Goal: Task Accomplishment & Management: Manage account settings

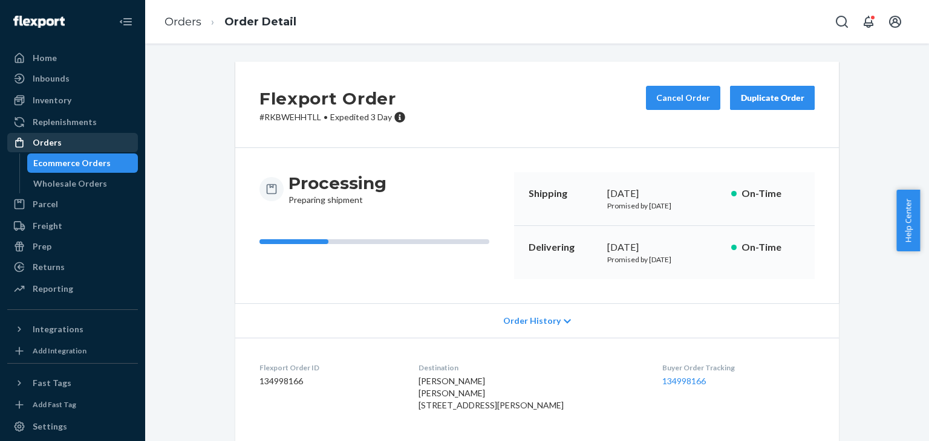
drag, startPoint x: 0, startPoint y: 0, endPoint x: 86, endPoint y: 149, distance: 172.6
click at [86, 149] on div "Orders" at bounding box center [72, 142] width 128 height 17
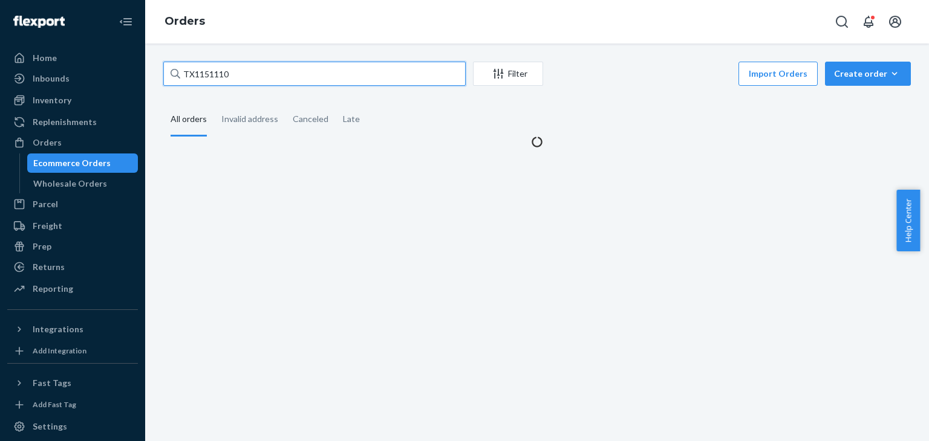
click at [267, 69] on input "TX1151110" at bounding box center [314, 74] width 302 height 24
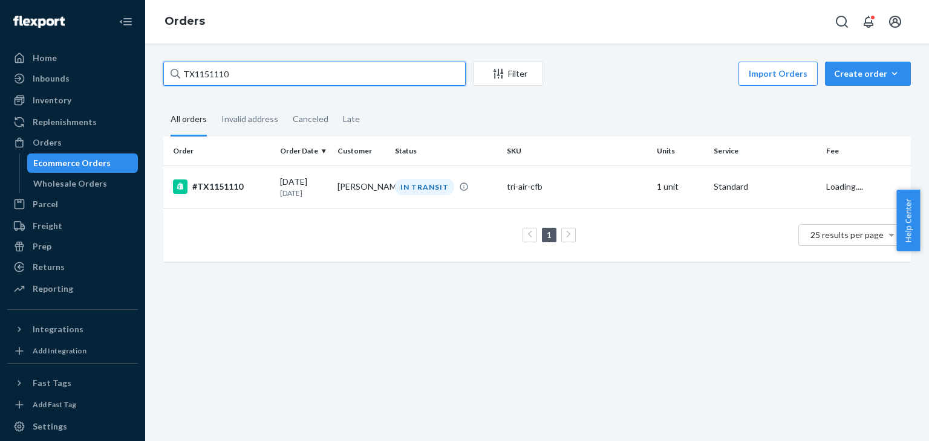
click at [267, 69] on input "TX1151110" at bounding box center [314, 74] width 302 height 24
paste input "Hi I hope you're doing well! Thank you for sending the details over. We’ve appr…"
type input "Hi I hope you're doing well! Thank you for sending the details over. We’ve appr…"
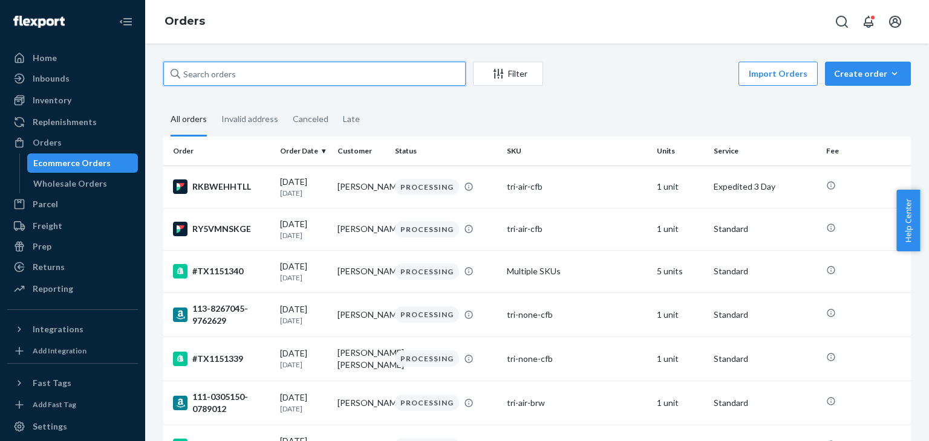
click at [260, 80] on input "text" at bounding box center [314, 74] width 302 height 24
paste input "TX1148392"
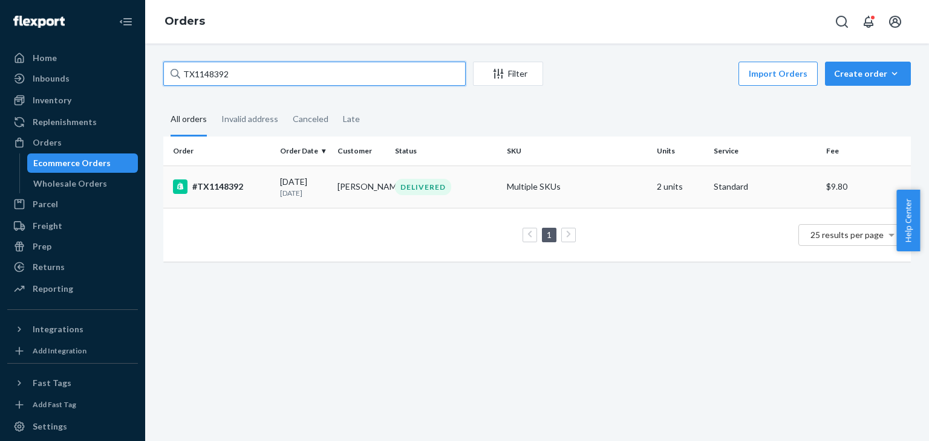
type input "TX1148392"
click at [301, 190] on p "[DATE]" at bounding box center [304, 193] width 48 height 10
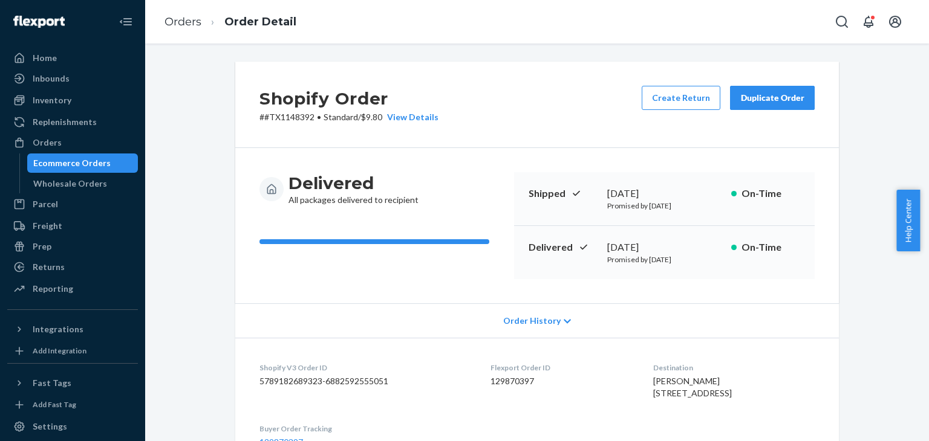
click at [775, 96] on div "Duplicate Order" at bounding box center [772, 98] width 64 height 12
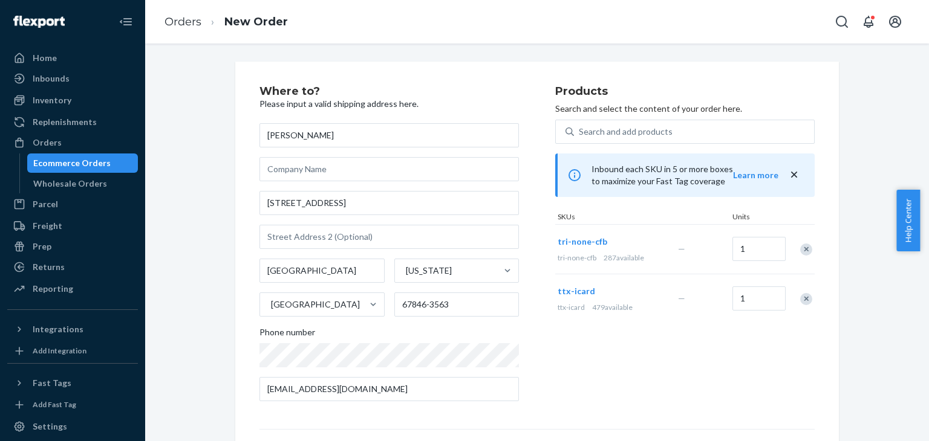
click at [801, 302] on div "Remove Item" at bounding box center [806, 299] width 12 height 12
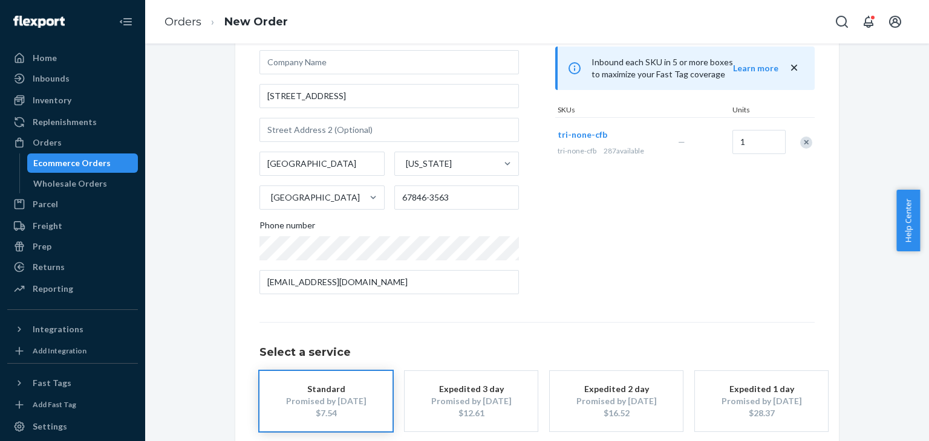
scroll to position [169, 0]
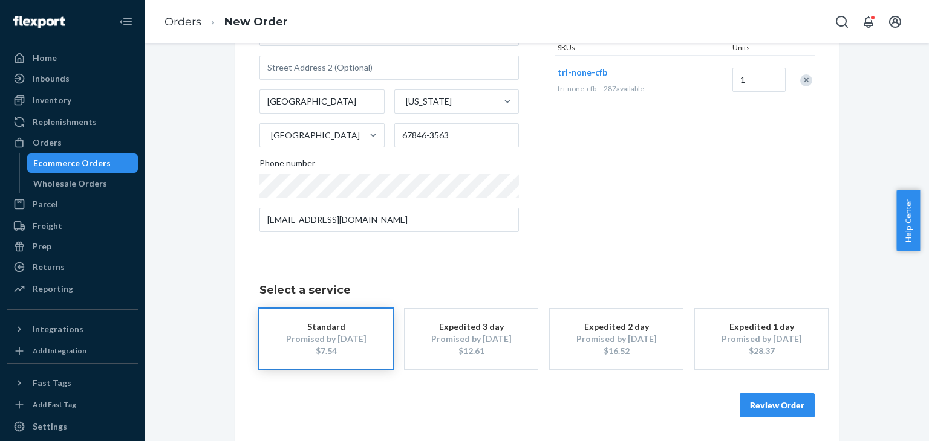
click at [763, 400] on button "Review Order" at bounding box center [777, 406] width 75 height 24
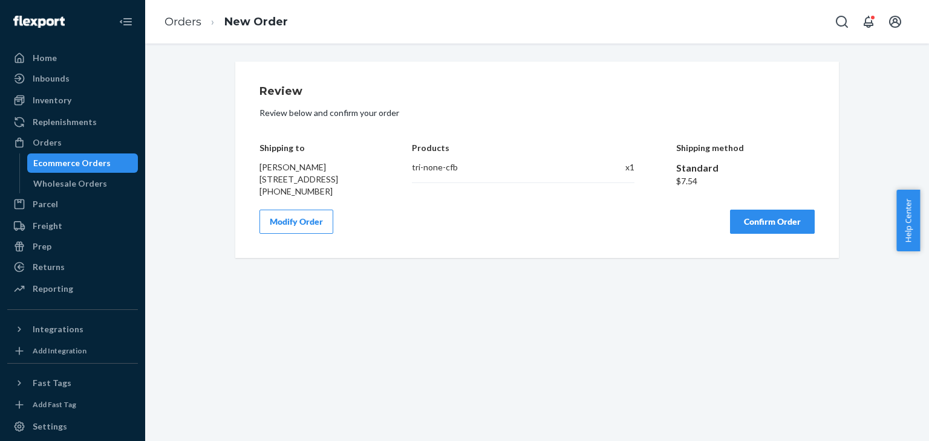
scroll to position [0, 0]
click at [783, 226] on button "Confirm Order" at bounding box center [772, 222] width 85 height 24
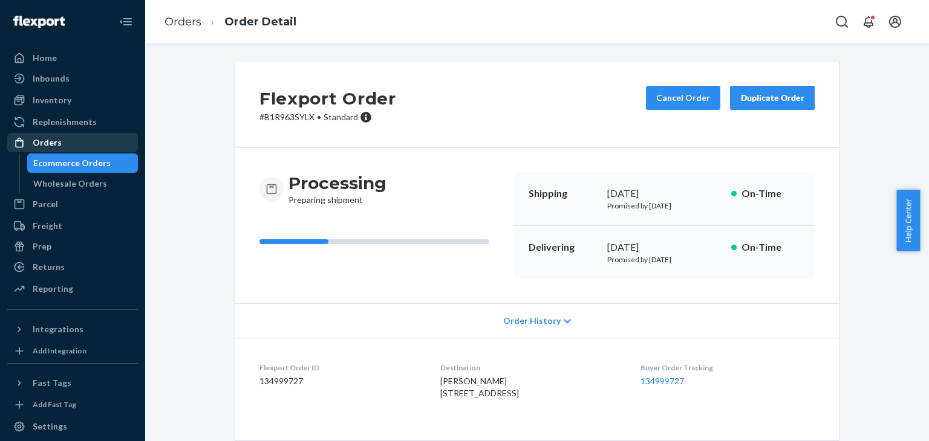
click at [50, 146] on div "Orders" at bounding box center [47, 143] width 29 height 12
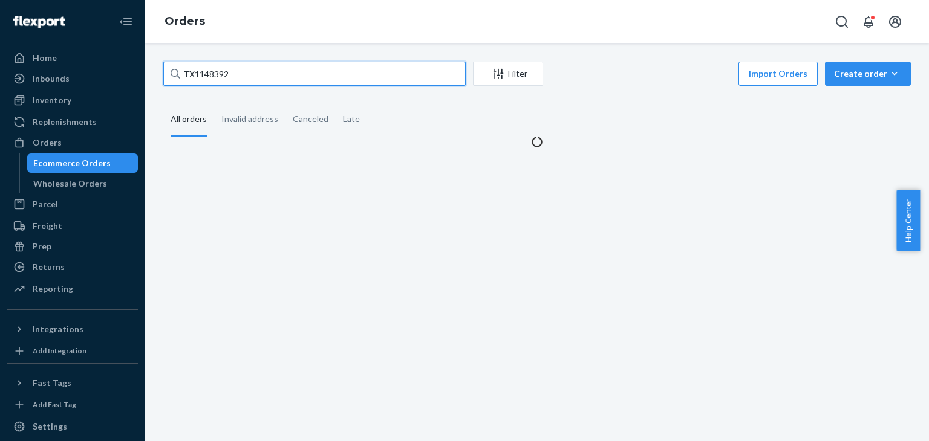
drag, startPoint x: 270, startPoint y: 70, endPoint x: 265, endPoint y: 66, distance: 6.5
click at [270, 70] on input "TX1148392" at bounding box center [314, 74] width 302 height 24
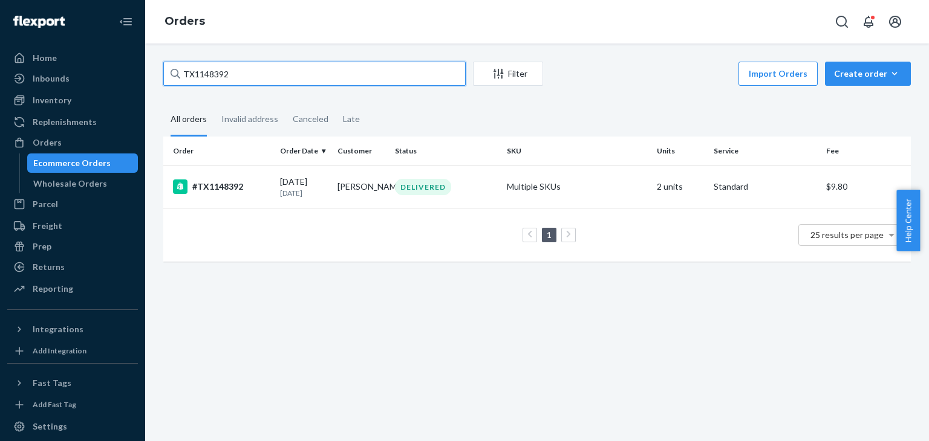
paste input "51231"
type input "TX1151231"
click at [221, 177] on td "#TX1151231" at bounding box center [219, 187] width 112 height 42
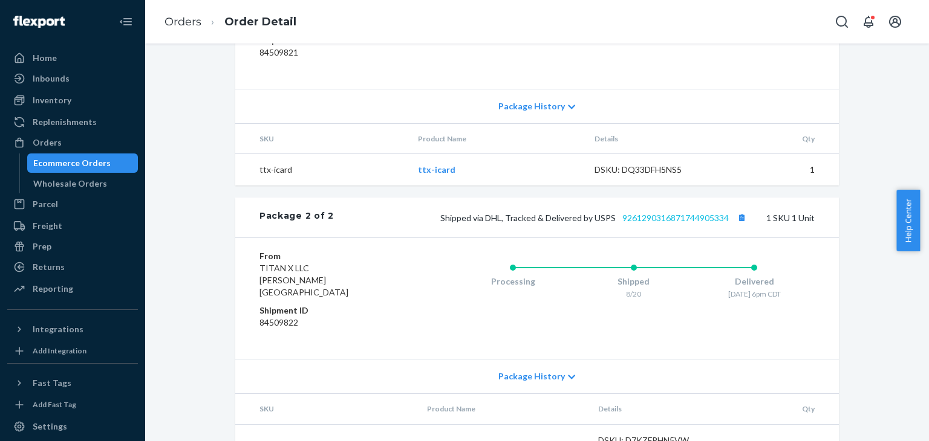
scroll to position [544, 0]
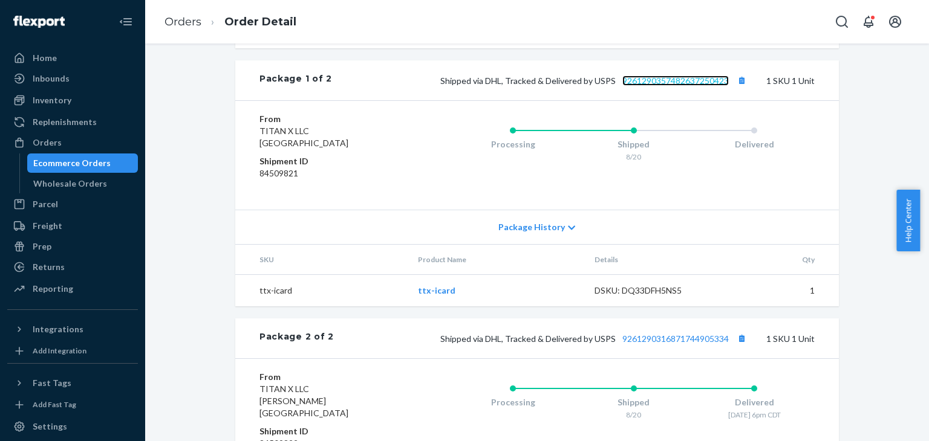
click at [685, 86] on link "9261290357482637250423" at bounding box center [675, 81] width 106 height 10
